Goal: Task Accomplishment & Management: Manage account settings

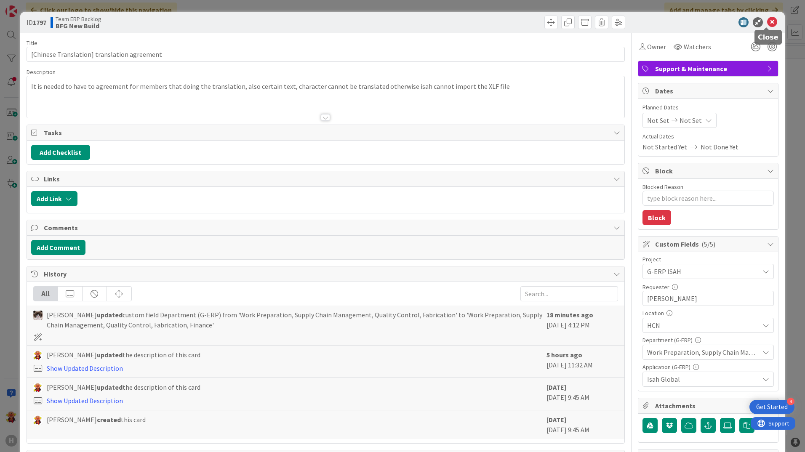
click at [768, 21] on icon at bounding box center [772, 22] width 10 height 10
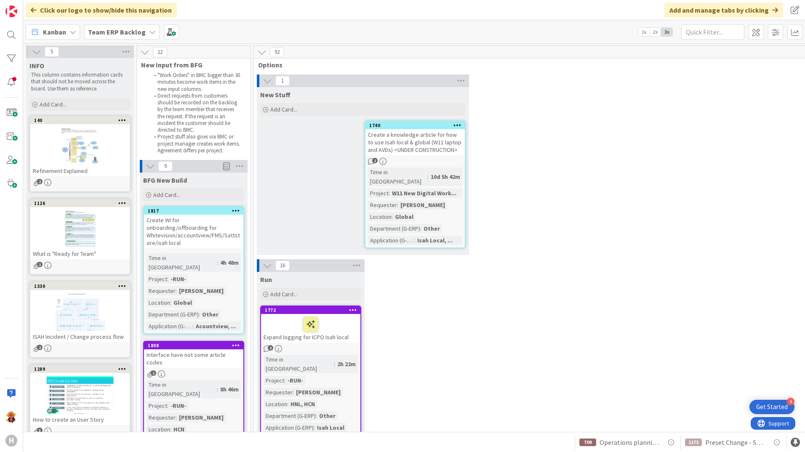
click at [105, 31] on b "Team ERP Backlog" at bounding box center [117, 32] width 58 height 8
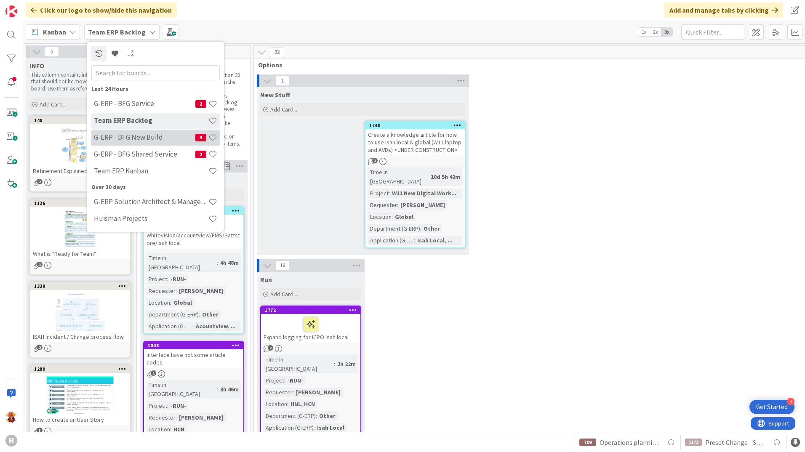
click at [148, 141] on h4 "G-ERP - BFG New Build" at bounding box center [144, 137] width 101 height 8
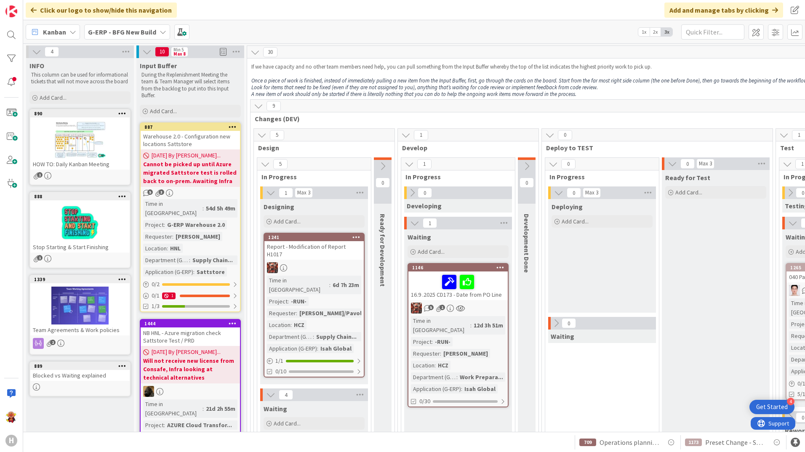
click at [128, 32] on b "G-ERP - BFG New Build" at bounding box center [122, 32] width 68 height 8
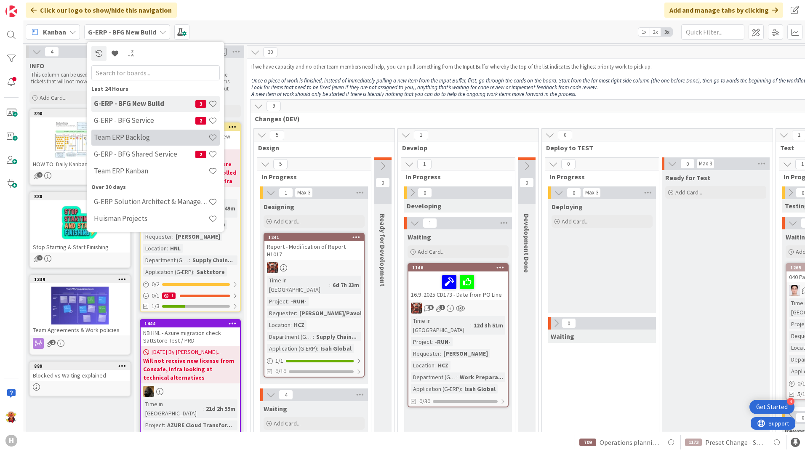
click at [151, 138] on h4 "Team ERP Backlog" at bounding box center [151, 137] width 114 height 8
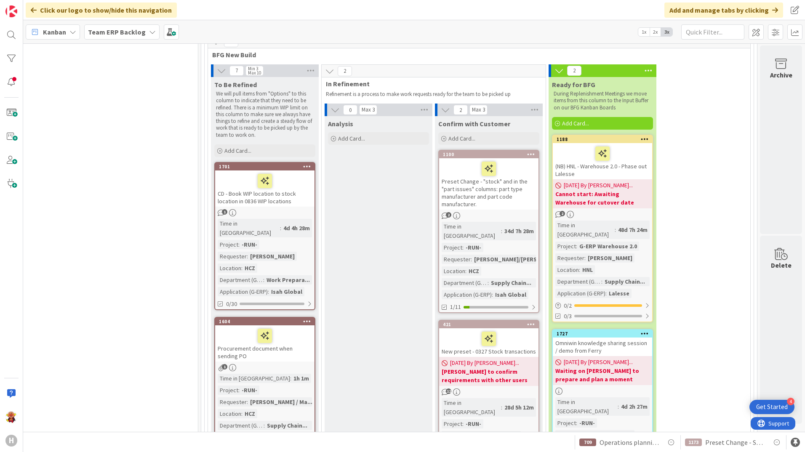
scroll to position [1830, 734]
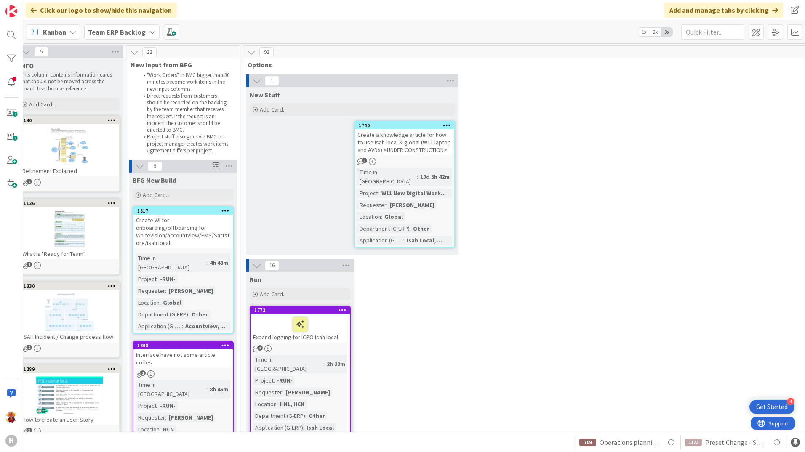
scroll to position [0, 0]
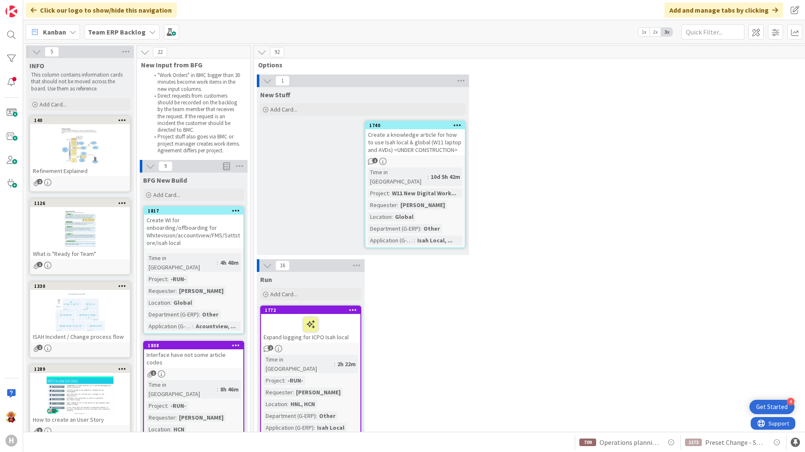
click at [218, 235] on div "Create WI for onboarding/offboarding for Whitevision/accountview/FMS/Sattstore/…" at bounding box center [193, 232] width 99 height 34
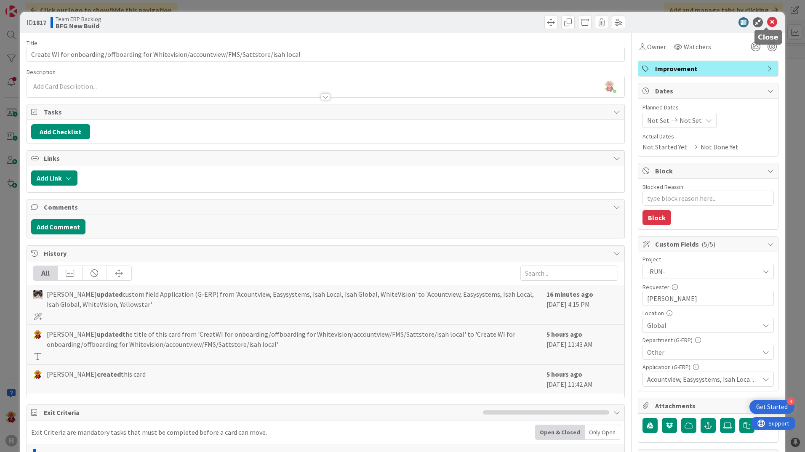
click at [768, 21] on icon at bounding box center [772, 22] width 10 height 10
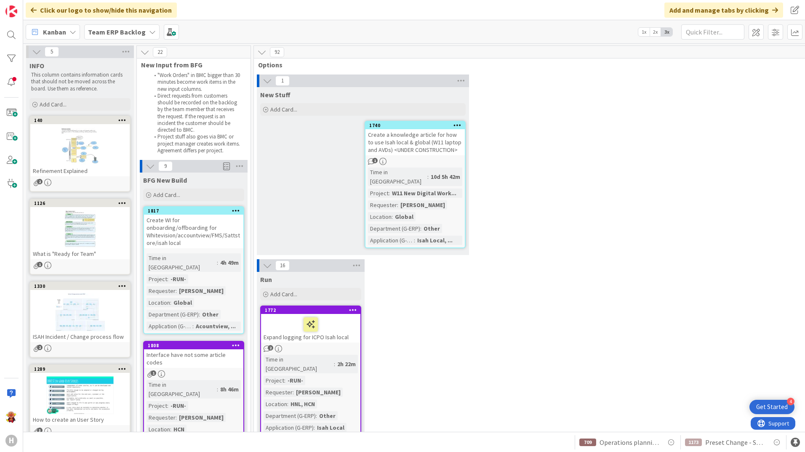
click at [196, 240] on div "Create WI for onboarding/offboarding for Whitevision/accountview/FMS/Sattstore/…" at bounding box center [193, 232] width 99 height 34
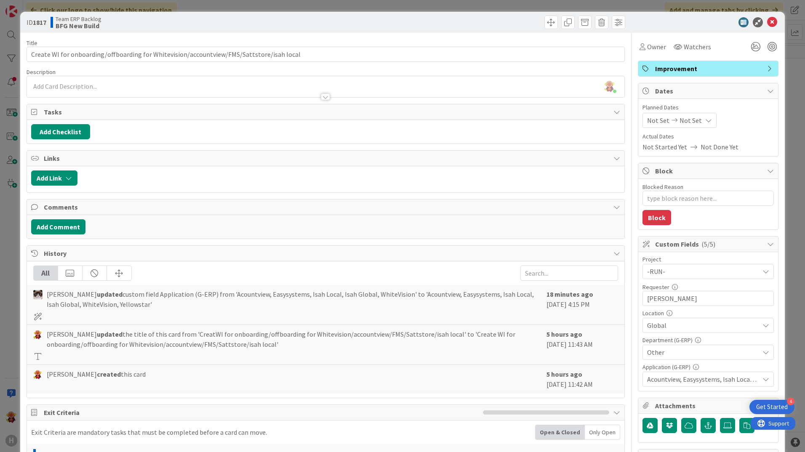
click at [768, 28] on div "ID 1817 Team ERP Backlog BFG New Build" at bounding box center [402, 22] width 764 height 21
click at [768, 24] on icon at bounding box center [772, 22] width 10 height 10
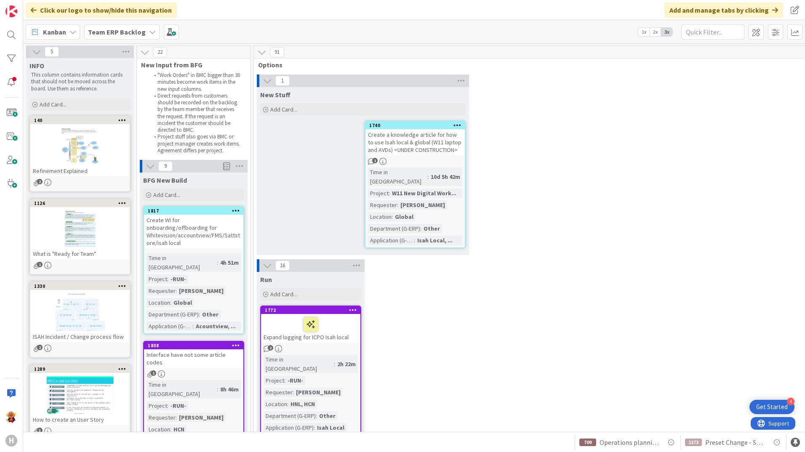
click at [212, 233] on div "Create WI for onboarding/offboarding for Whitevision/accountview/FMS/Sattstore/…" at bounding box center [193, 232] width 99 height 34
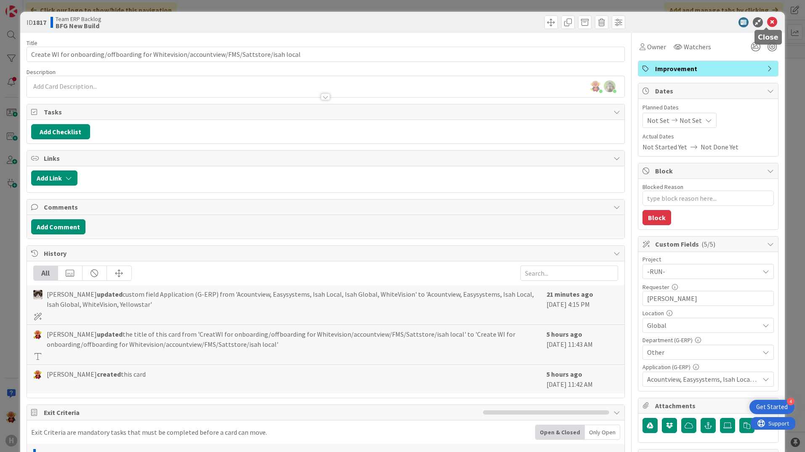
click at [767, 20] on icon at bounding box center [772, 22] width 10 height 10
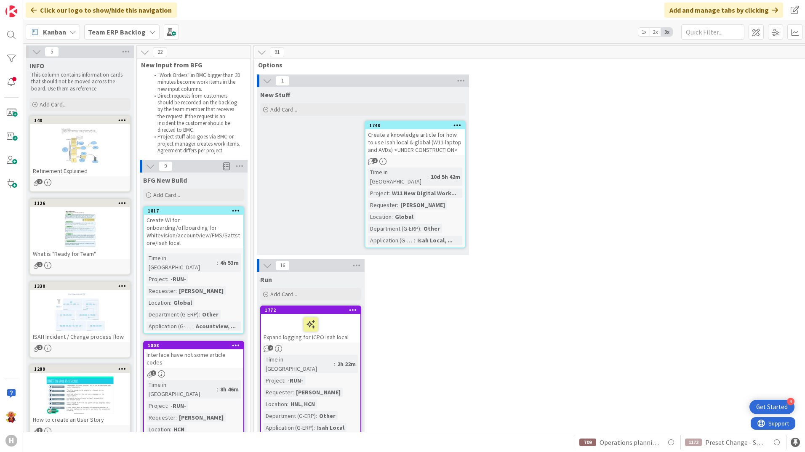
click at [231, 232] on div "Create WI for onboarding/offboarding for Whitevision/accountview/FMS/Sattstore/…" at bounding box center [193, 232] width 99 height 34
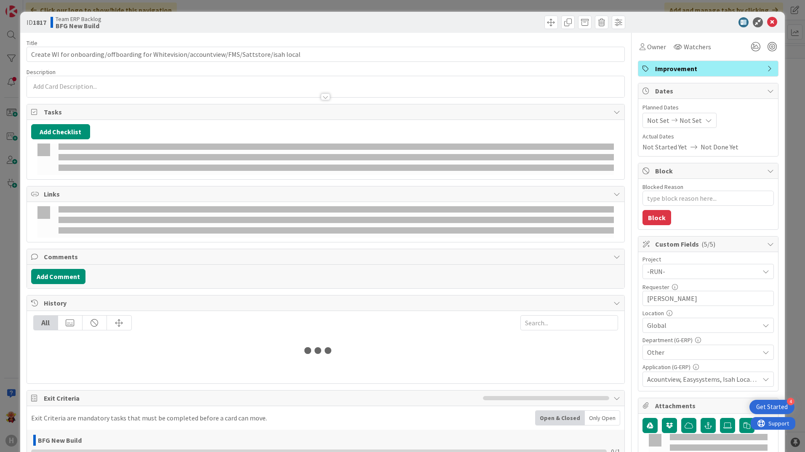
type textarea "x"
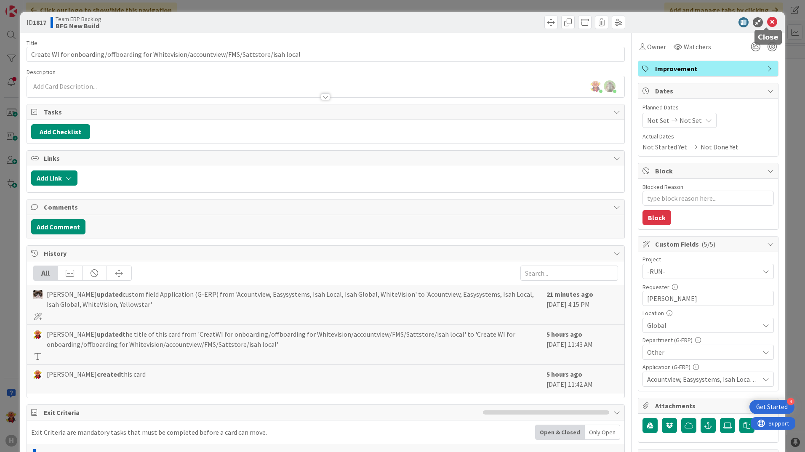
click at [767, 24] on icon at bounding box center [772, 22] width 10 height 10
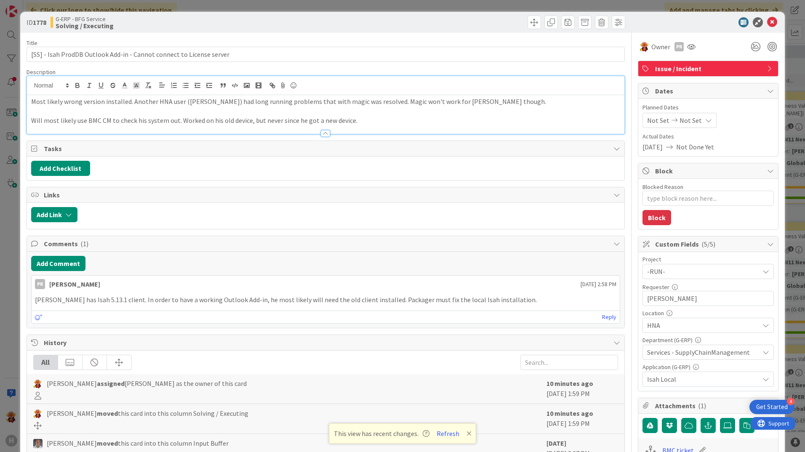
scroll to position [379, 0]
click at [76, 261] on button "Add Comment" at bounding box center [58, 263] width 54 height 15
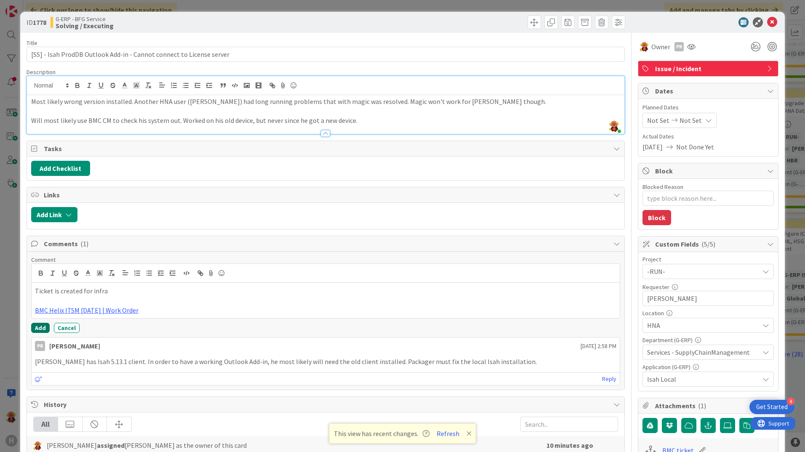
click at [34, 324] on button "Add" at bounding box center [40, 328] width 19 height 10
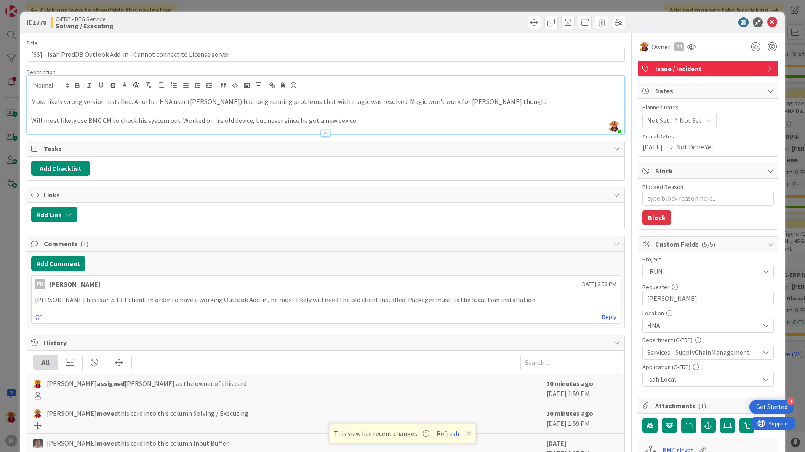
type textarea "x"
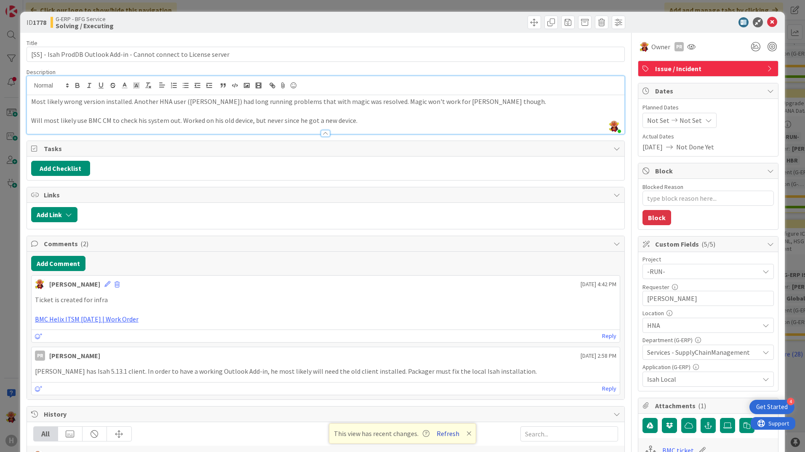
click at [441, 432] on button "Refresh" at bounding box center [447, 433] width 29 height 11
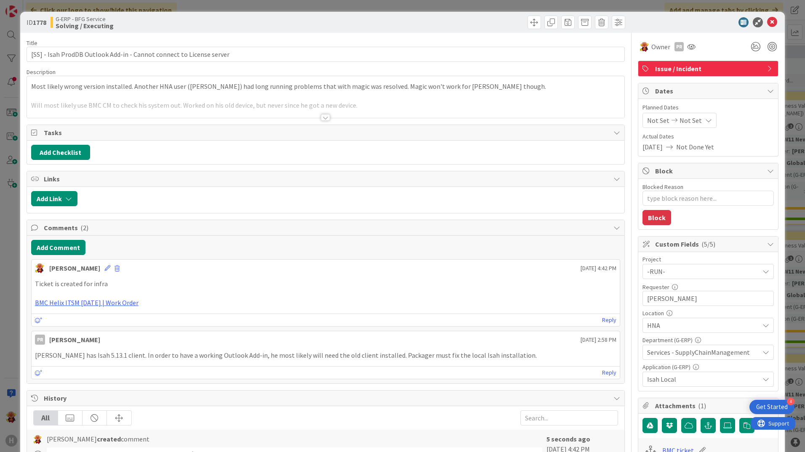
click at [324, 119] on div at bounding box center [325, 117] width 9 height 7
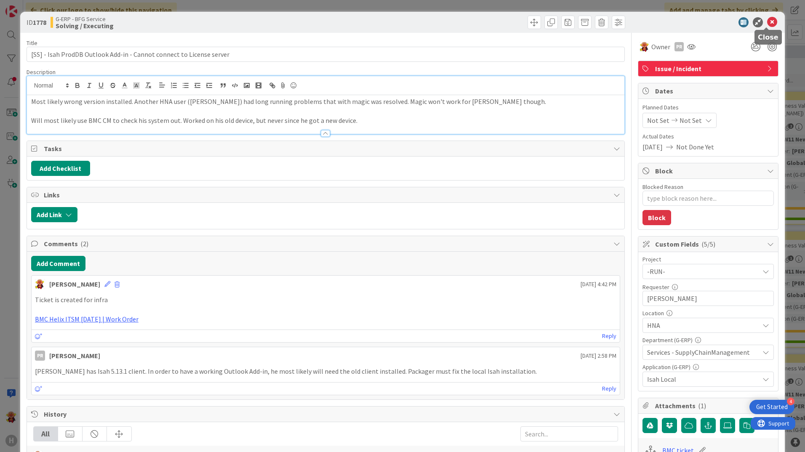
click at [767, 22] on icon at bounding box center [772, 22] width 10 height 10
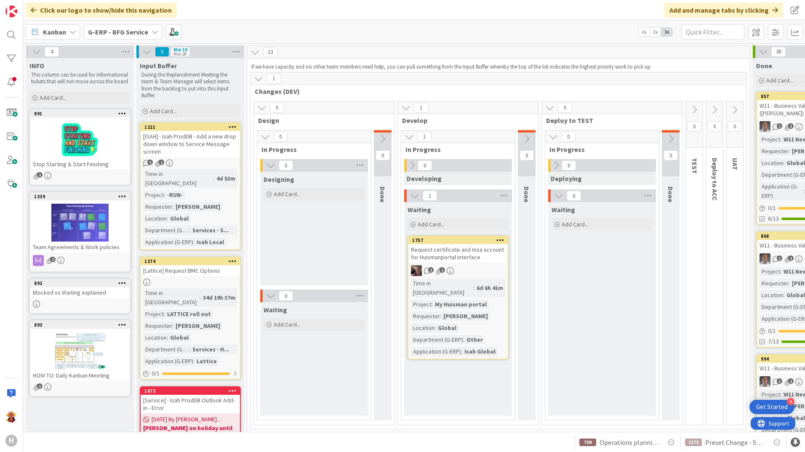
click at [555, 432] on div "1173 Preset Change - Shipping in Shipping Schedule 709 Operations planning boar…" at bounding box center [414, 442] width 782 height 20
drag, startPoint x: 124, startPoint y: 35, endPoint x: 139, endPoint y: 38, distance: 15.5
click at [124, 35] on b "G-ERP - BFG Service" at bounding box center [118, 32] width 60 height 8
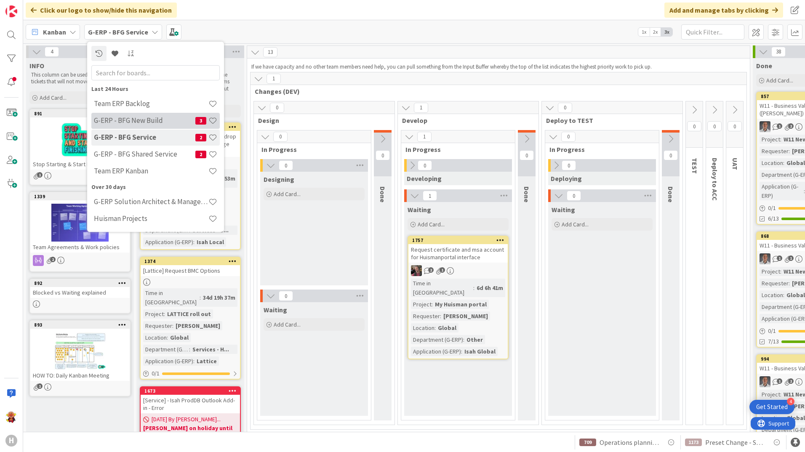
click at [157, 114] on div "G-ERP - BFG New Build 3" at bounding box center [155, 121] width 128 height 16
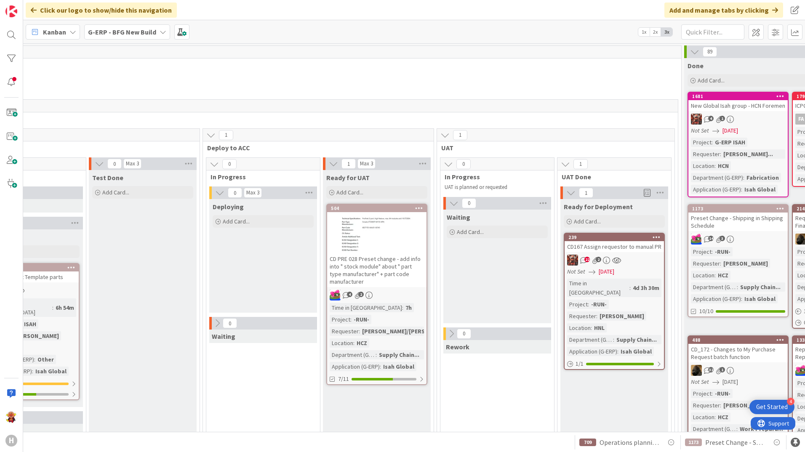
scroll to position [0, 810]
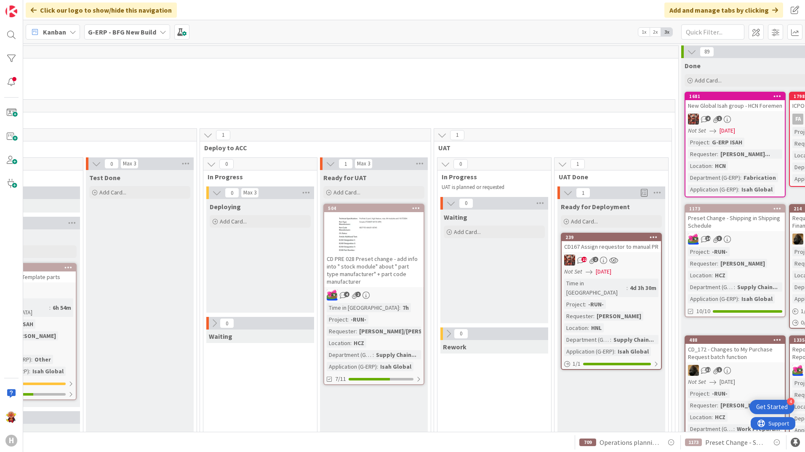
click at [649, 266] on link "239 CD167 Assign requestor to manual PR 22 2 Not Set 08/29/2025 Time in Column …" at bounding box center [611, 301] width 101 height 137
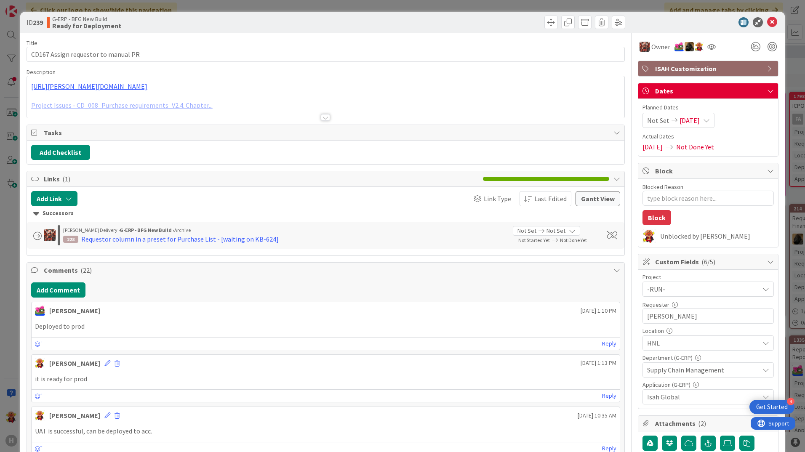
type textarea "x"
click at [767, 21] on icon at bounding box center [772, 22] width 10 height 10
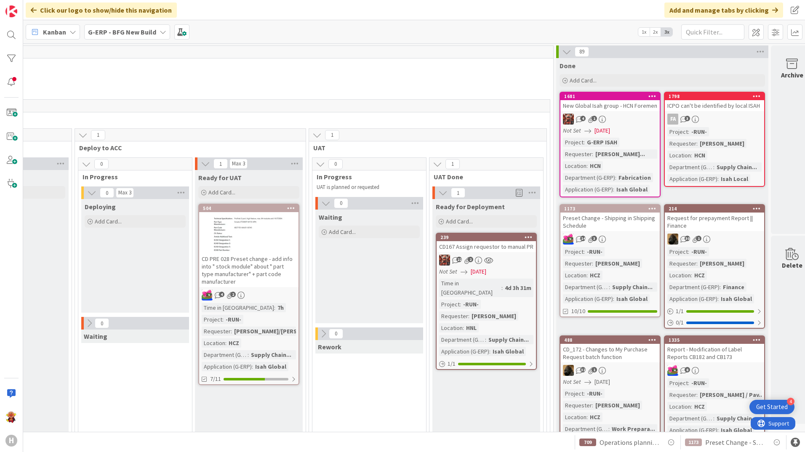
scroll to position [0, 952]
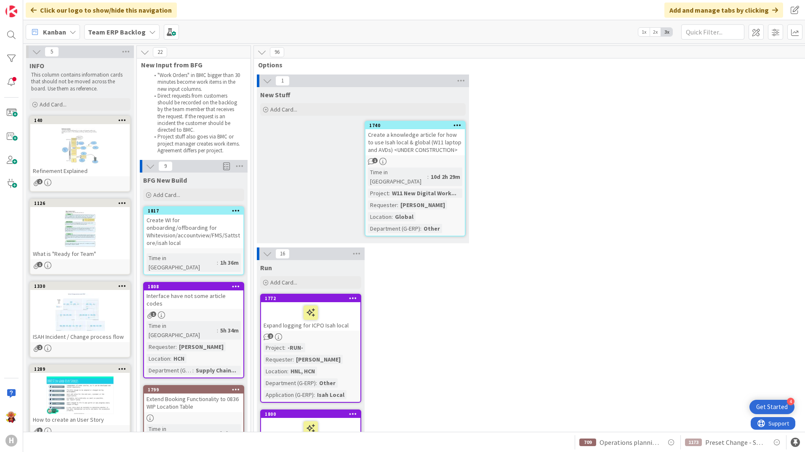
scroll to position [253, 0]
